Goal: Obtain resource: Download file/media

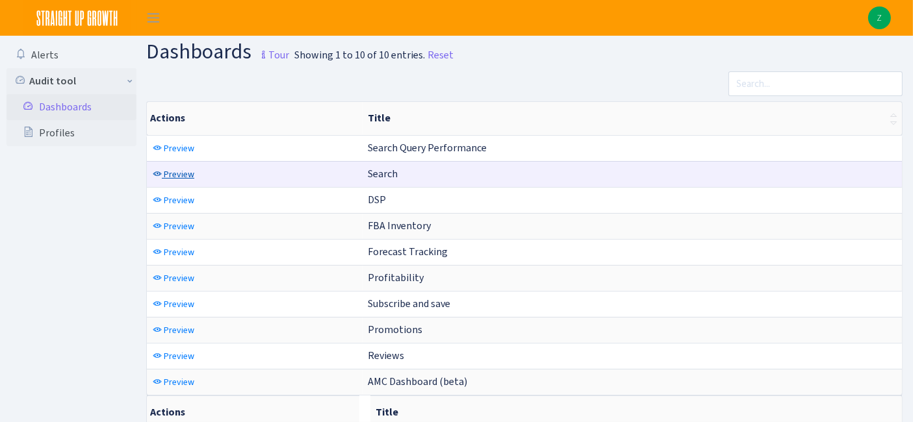
click at [178, 175] on span "Preview" at bounding box center [179, 174] width 31 height 12
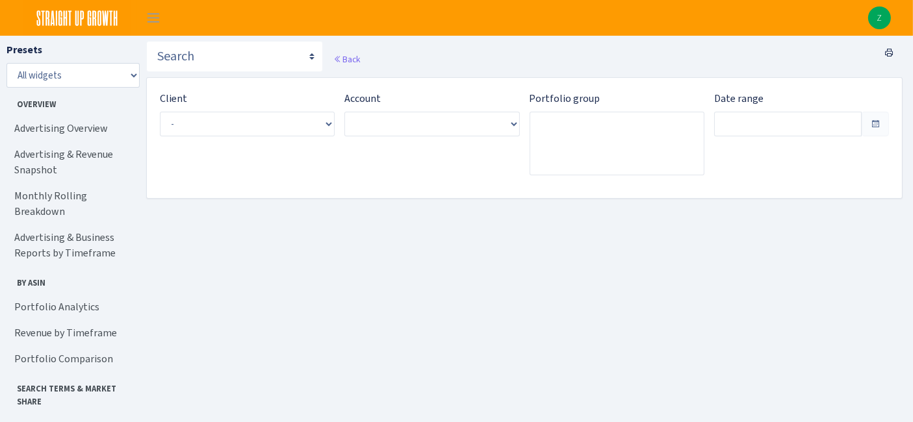
type input "Aug 20, 2025 - Sep 18, 2025"
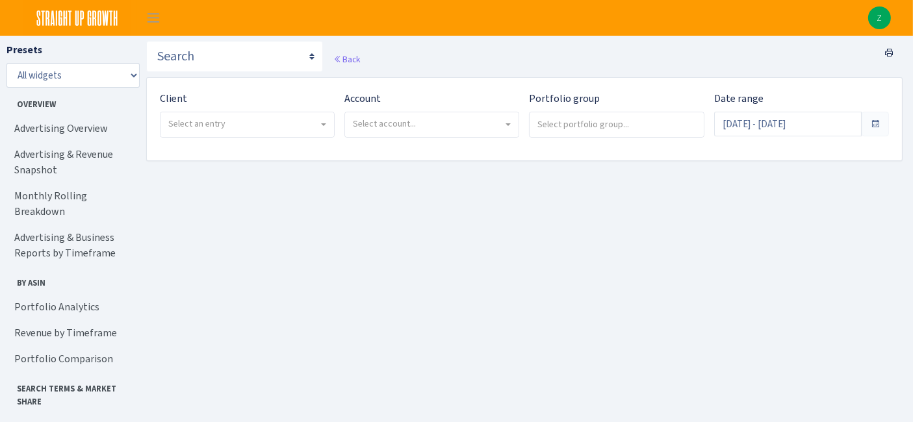
click at [212, 119] on span "Select an entry" at bounding box center [196, 124] width 57 height 12
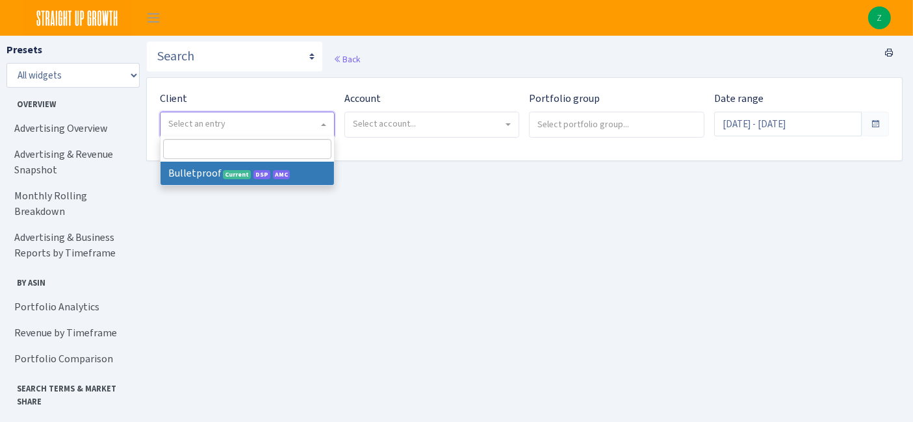
select select "409"
select select
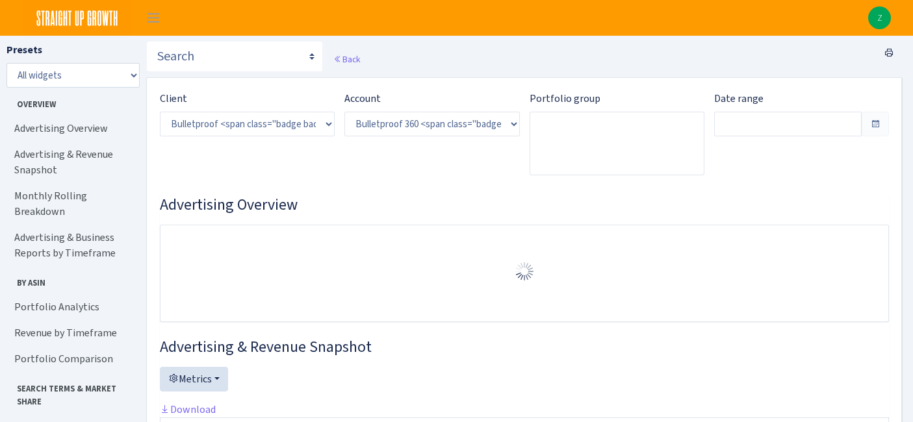
select select "3235730245795869"
type input "[DATE] - [DATE]"
type input "Jul 24, 2025 - Aug 22, 2025"
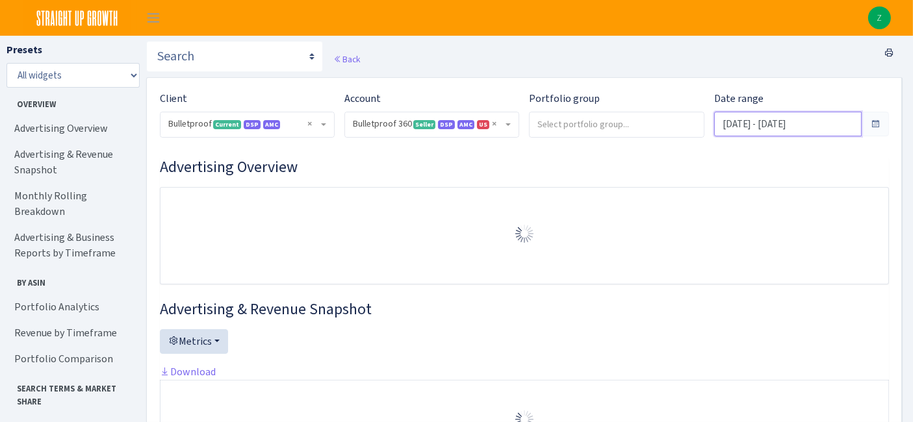
click at [743, 118] on input "Aug 23, 2025 - Sep 21, 2025" at bounding box center [787, 124] width 147 height 25
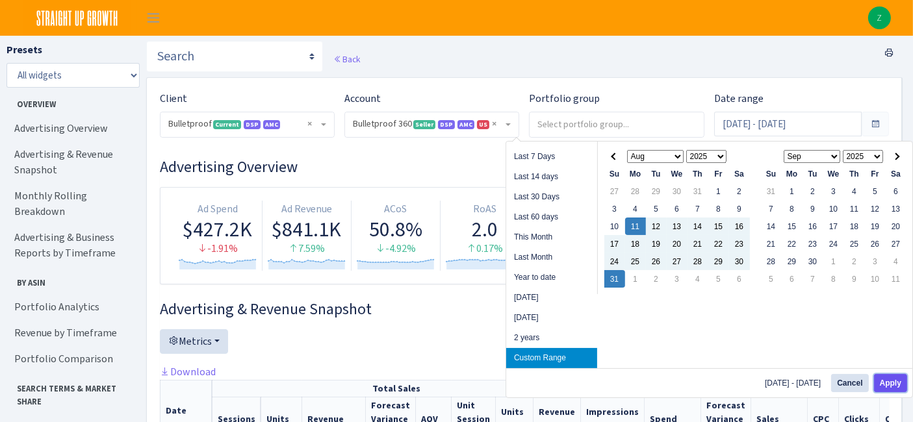
click at [885, 382] on button "Apply" at bounding box center [890, 383] width 33 height 18
type input "[DATE] - [DATE]"
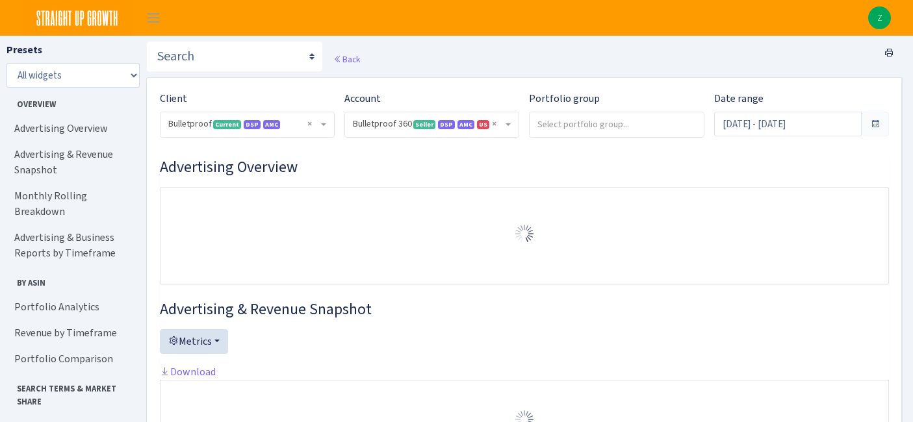
select select "3235730245795869"
click at [41, 294] on link "Portfolio Analytics" at bounding box center [71, 307] width 130 height 26
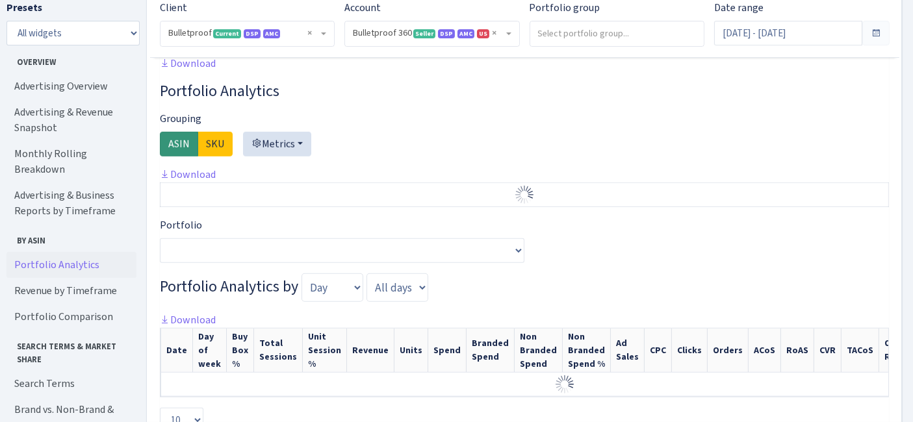
scroll to position [932, 0]
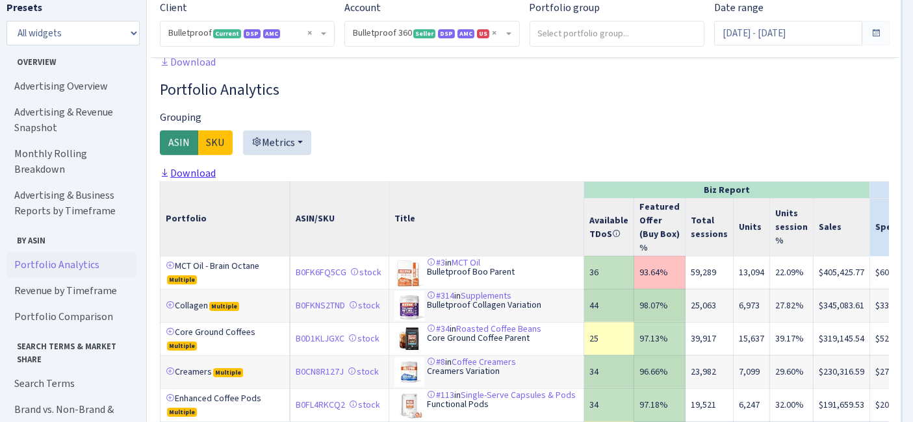
click at [201, 176] on link "Download" at bounding box center [188, 173] width 56 height 14
click at [751, 14] on label "Date range" at bounding box center [738, 8] width 49 height 16
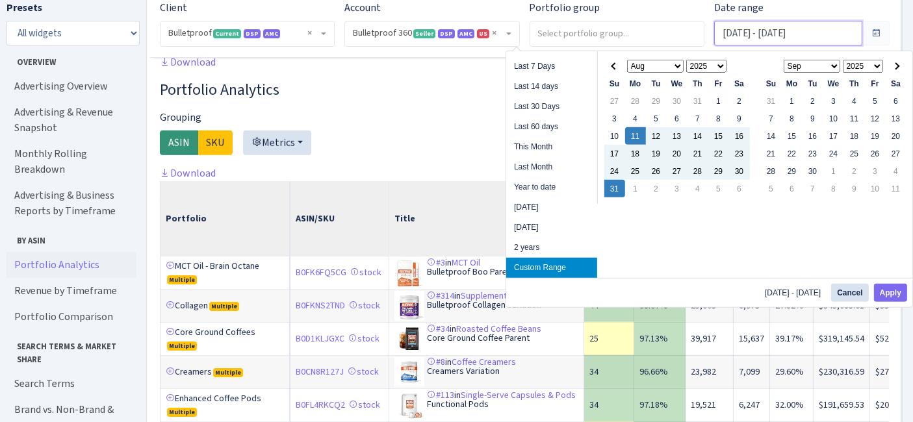
click at [751, 27] on input "[DATE] - [DATE]" at bounding box center [787, 33] width 147 height 25
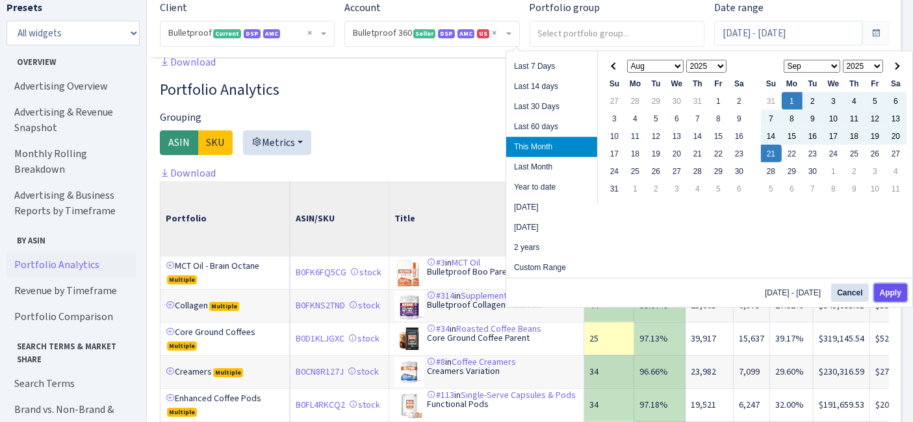
click at [878, 284] on button "Apply" at bounding box center [890, 293] width 33 height 18
type input "[DATE] - [DATE]"
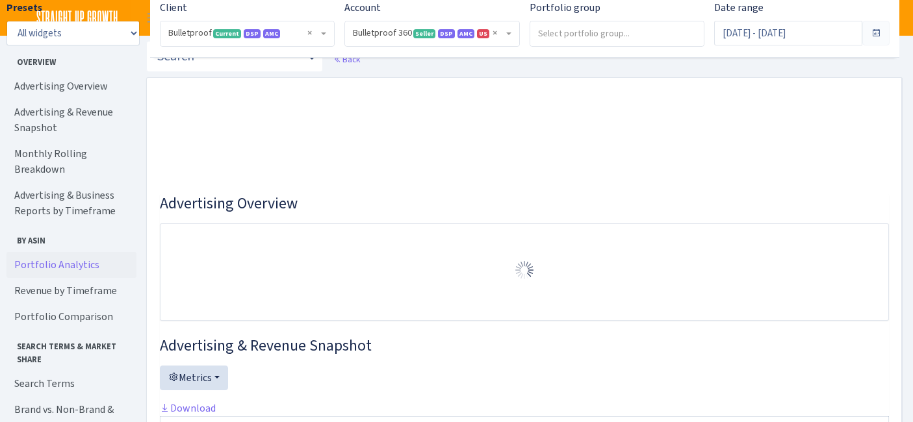
select select "3235730245795869"
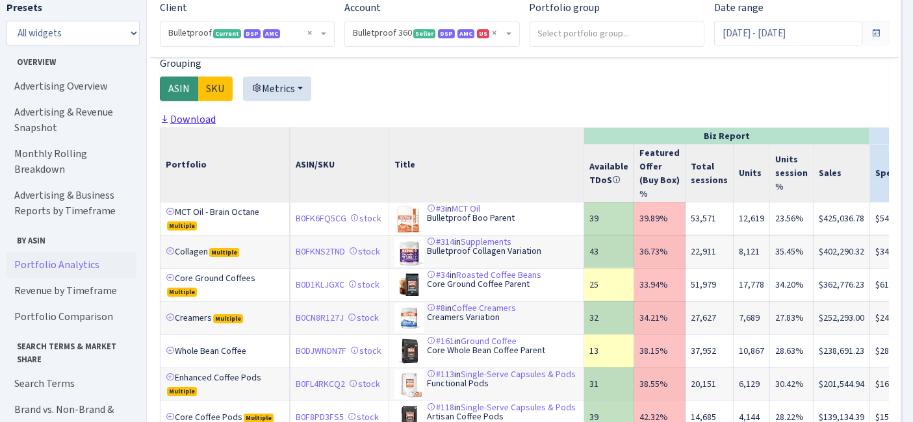
click at [201, 126] on link "Download" at bounding box center [188, 119] width 56 height 14
